Goal: Transaction & Acquisition: Purchase product/service

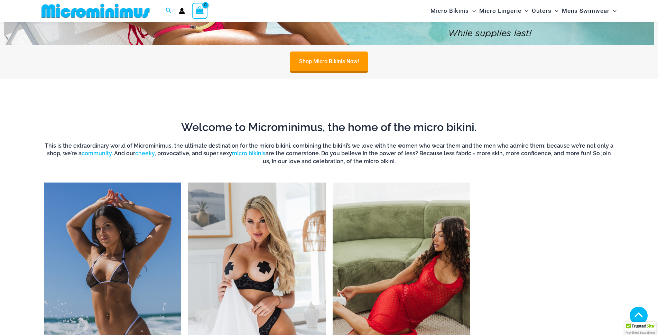
scroll to position [685, 0]
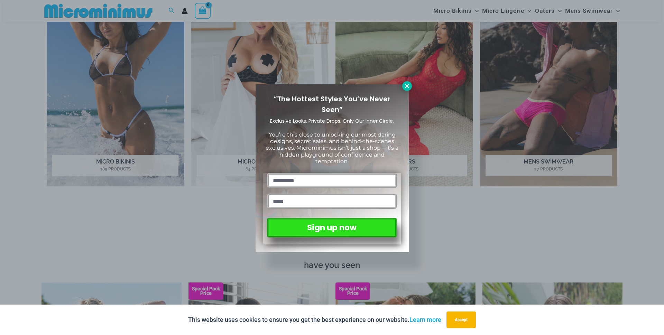
click at [407, 83] on icon at bounding box center [407, 86] width 6 height 6
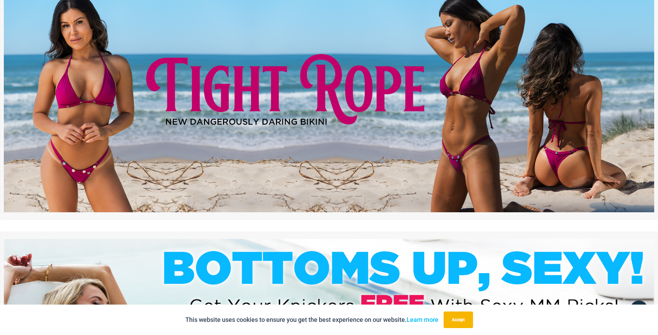
scroll to position [0, 0]
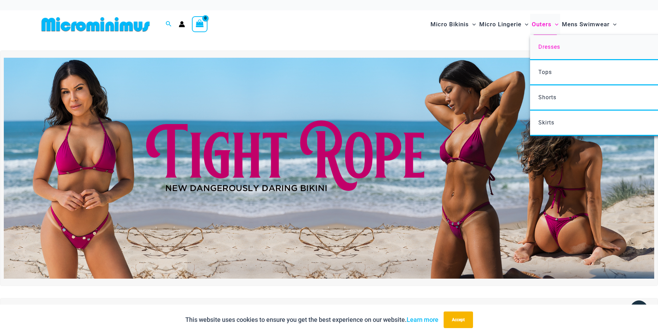
click at [539, 50] on span "Dresses" at bounding box center [550, 47] width 22 height 7
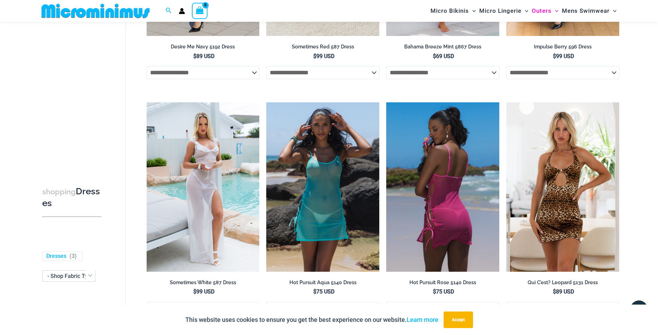
scroll to position [208, 0]
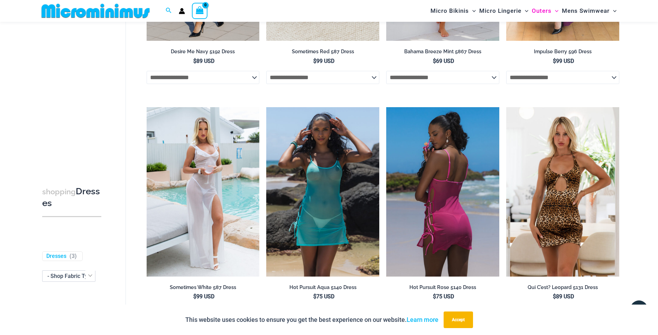
click at [438, 212] on img at bounding box center [442, 192] width 113 height 170
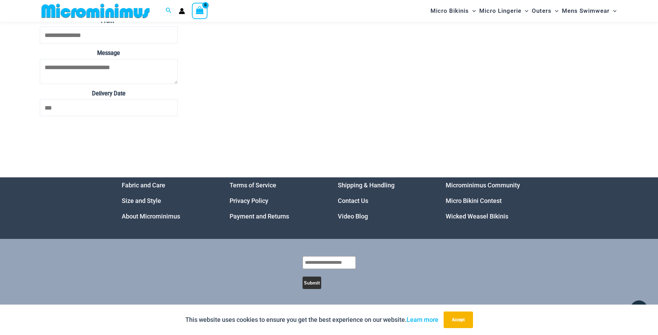
scroll to position [2249, 0]
